Goal: Navigation & Orientation: Find specific page/section

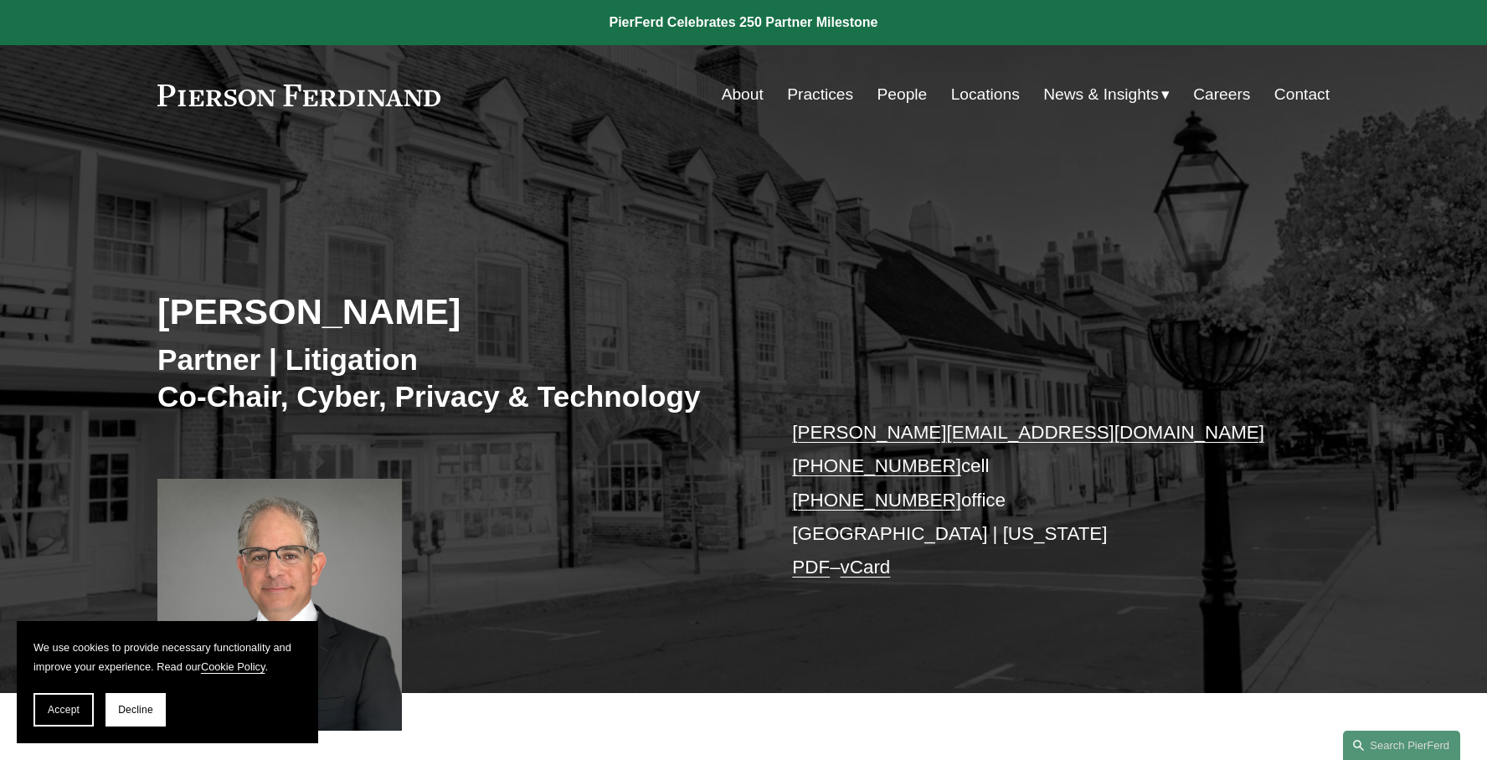
click at [727, 98] on link "About" at bounding box center [743, 95] width 42 height 32
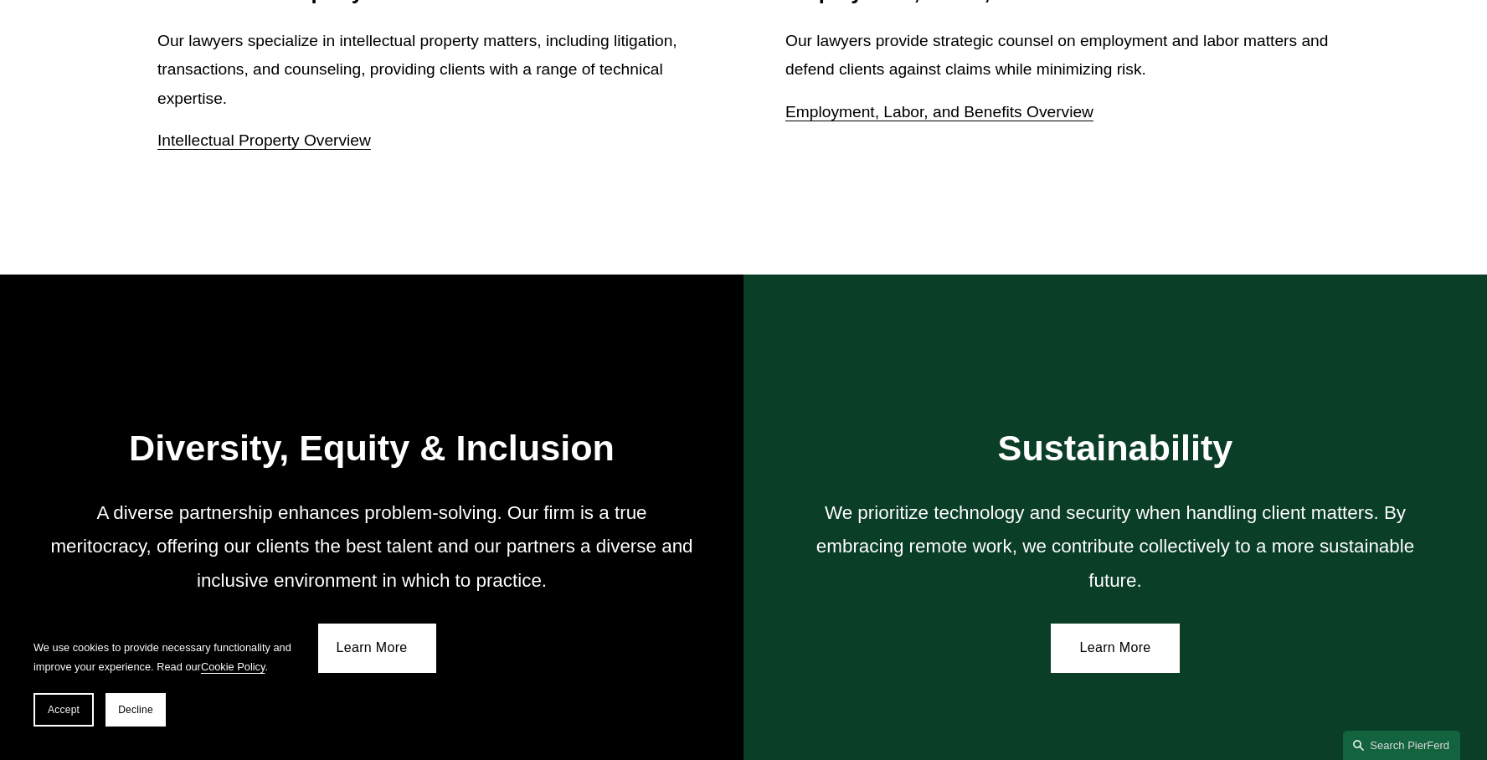
scroll to position [2590, 0]
